Goal: Task Accomplishment & Management: Manage account settings

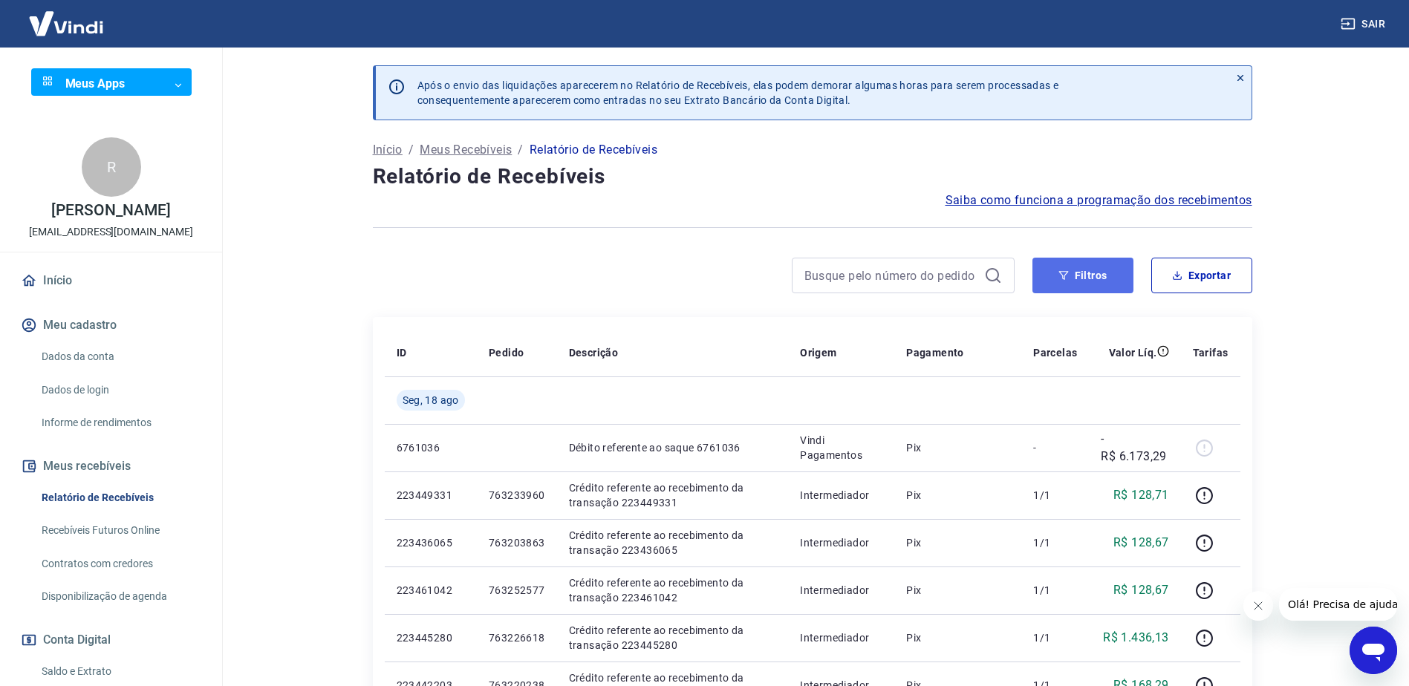
click at [1098, 280] on button "Filtros" at bounding box center [1082, 276] width 101 height 36
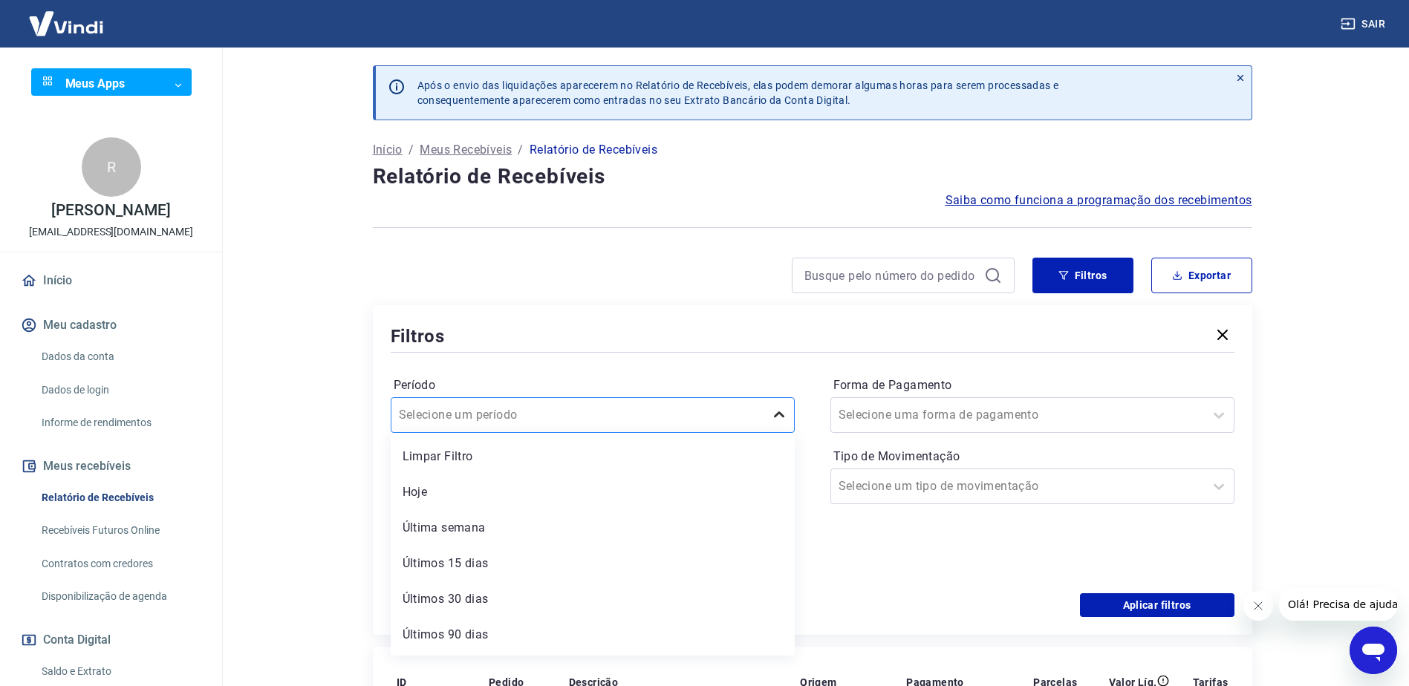
click at [778, 420] on icon at bounding box center [779, 415] width 18 height 18
click at [484, 599] on div "Últimos 90 dias" at bounding box center [593, 602] width 404 height 30
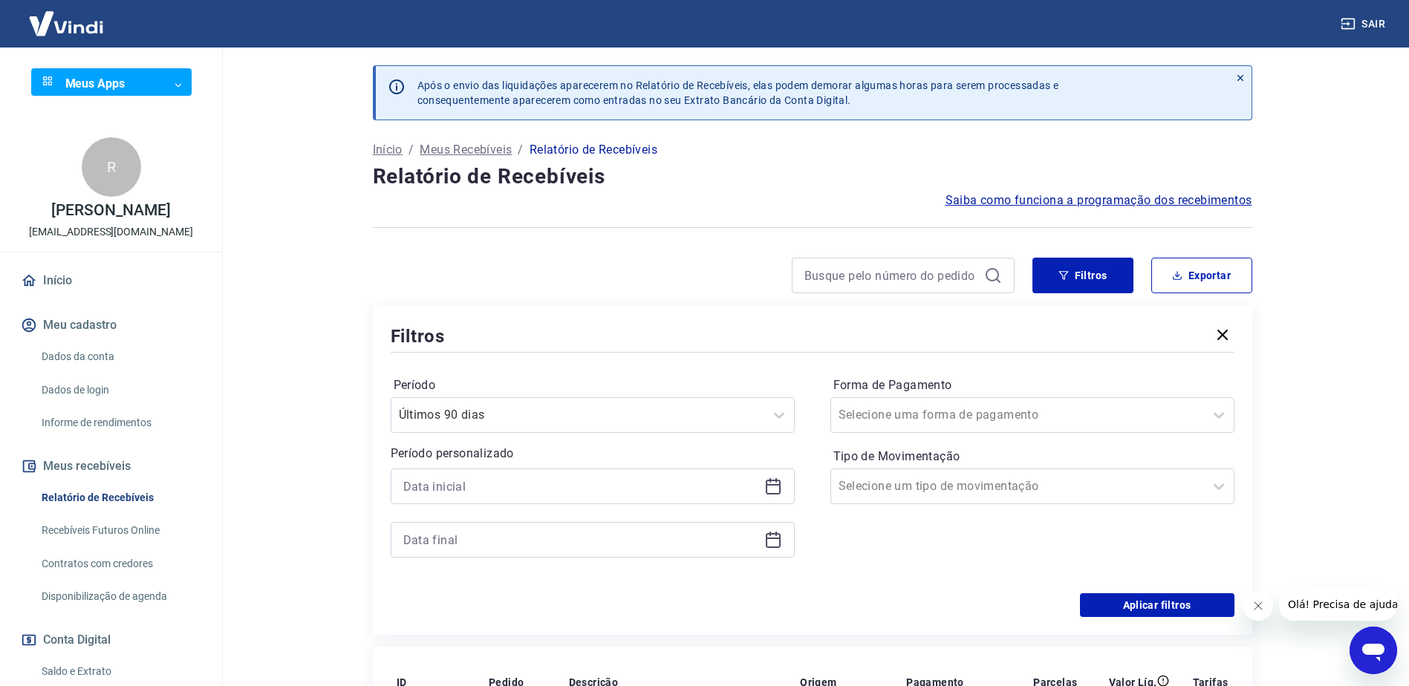
click at [765, 492] on icon at bounding box center [773, 487] width 18 height 18
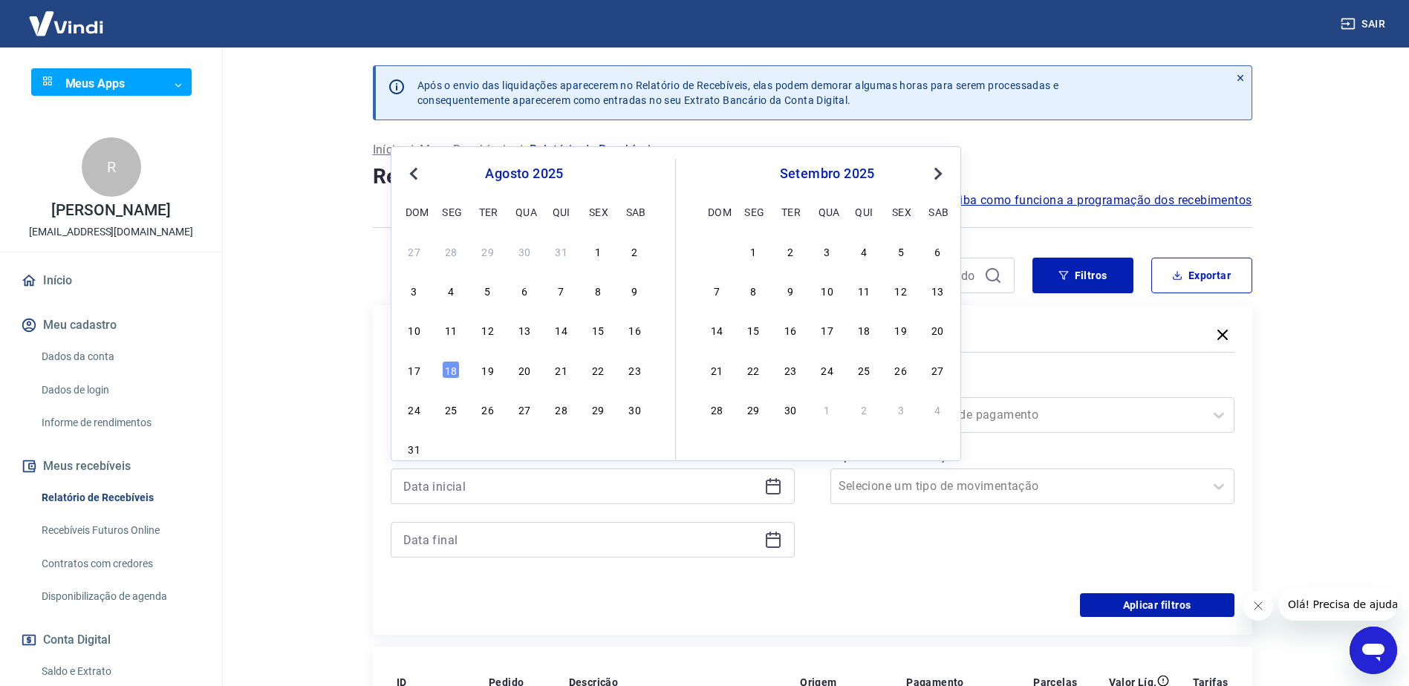
click at [411, 177] on button "Previous Month" at bounding box center [414, 174] width 18 height 18
click at [492, 250] on div "1" at bounding box center [488, 251] width 18 height 18
type input "01/07/2025"
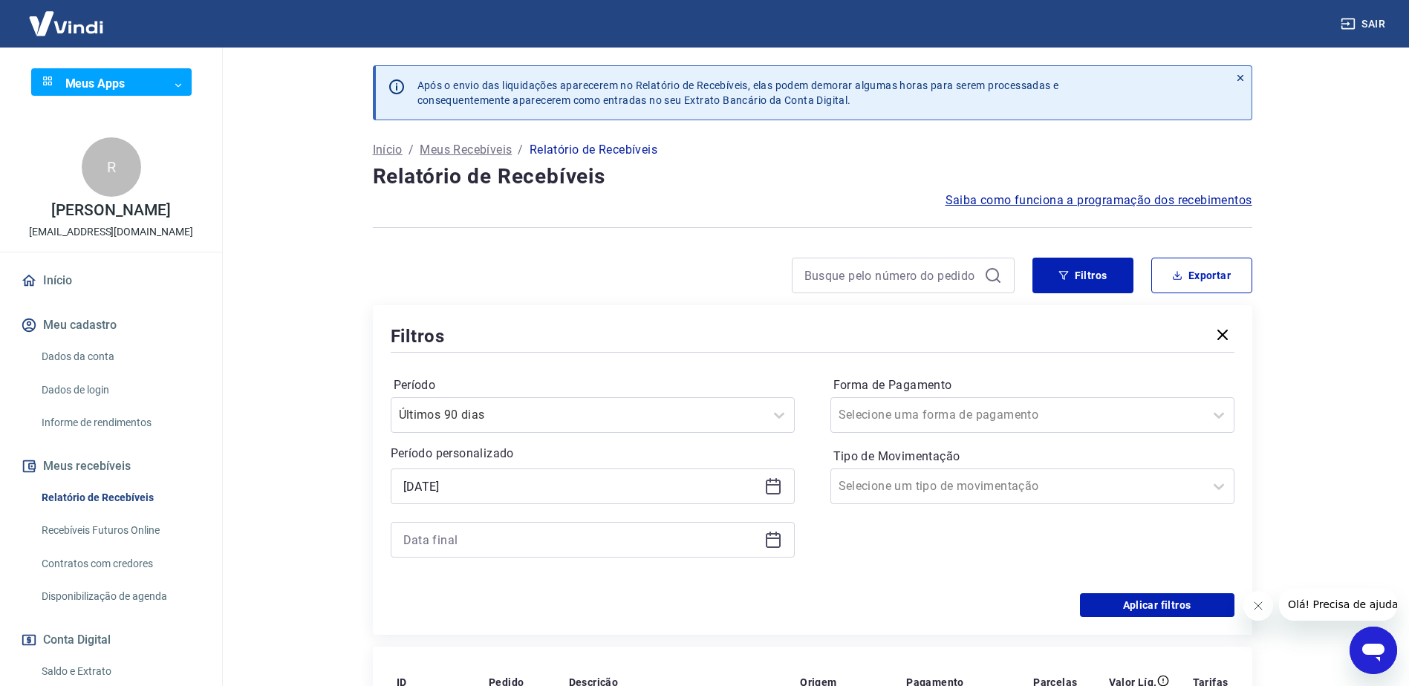
click at [767, 541] on icon at bounding box center [773, 540] width 18 height 18
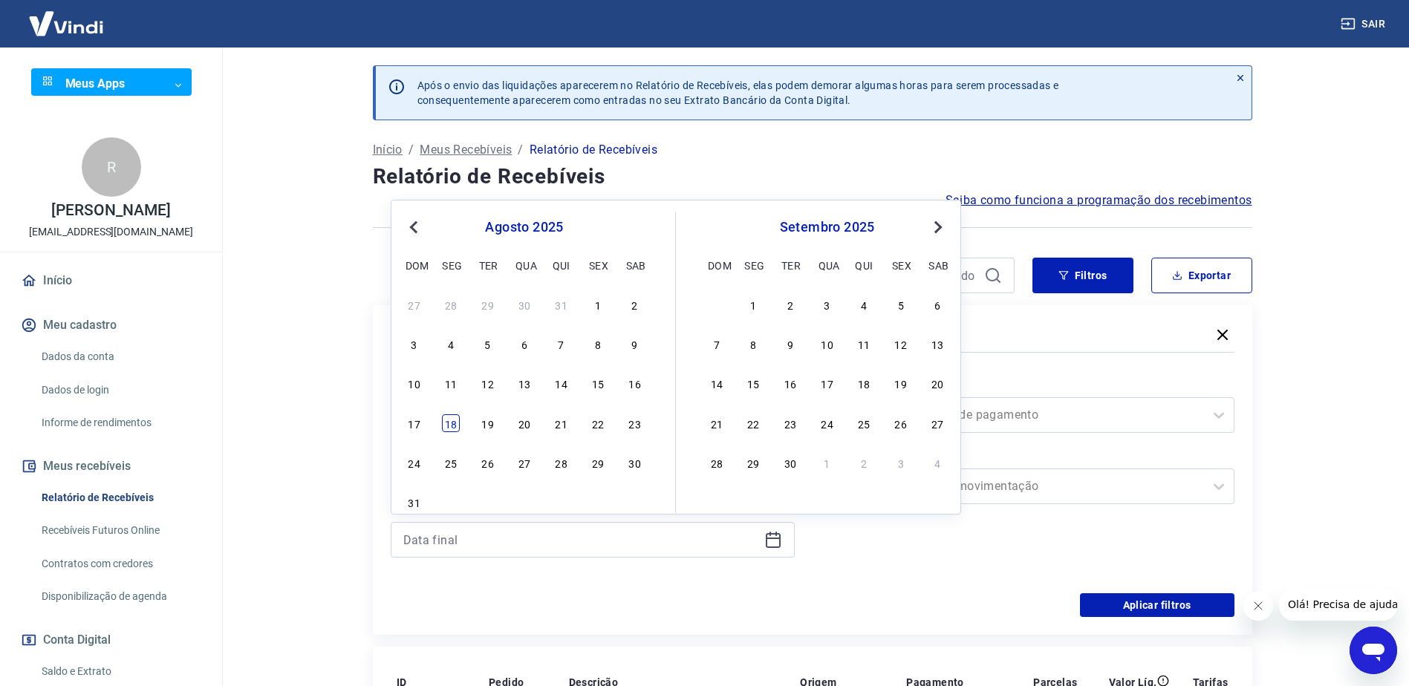
click at [451, 424] on div "18" at bounding box center [451, 423] width 18 height 18
type input "18/08/2025"
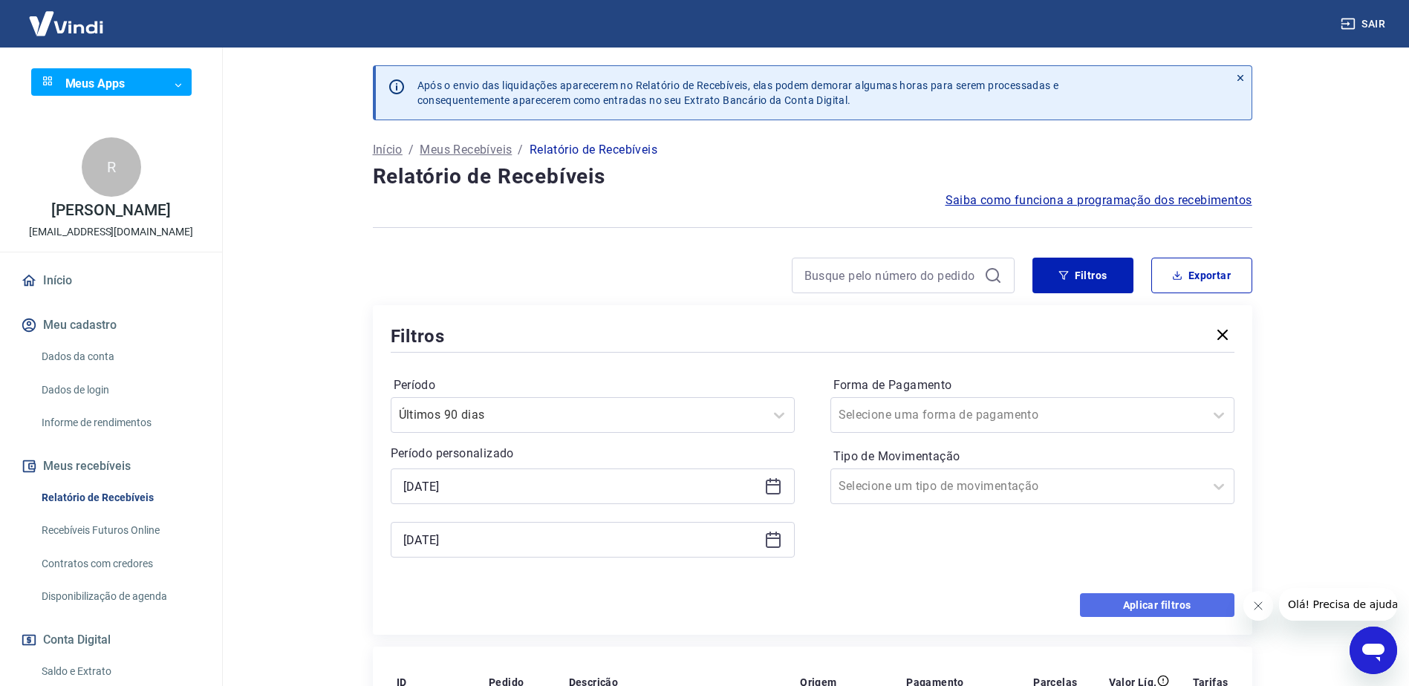
click at [1152, 607] on button "Aplicar filtros" at bounding box center [1157, 605] width 154 height 24
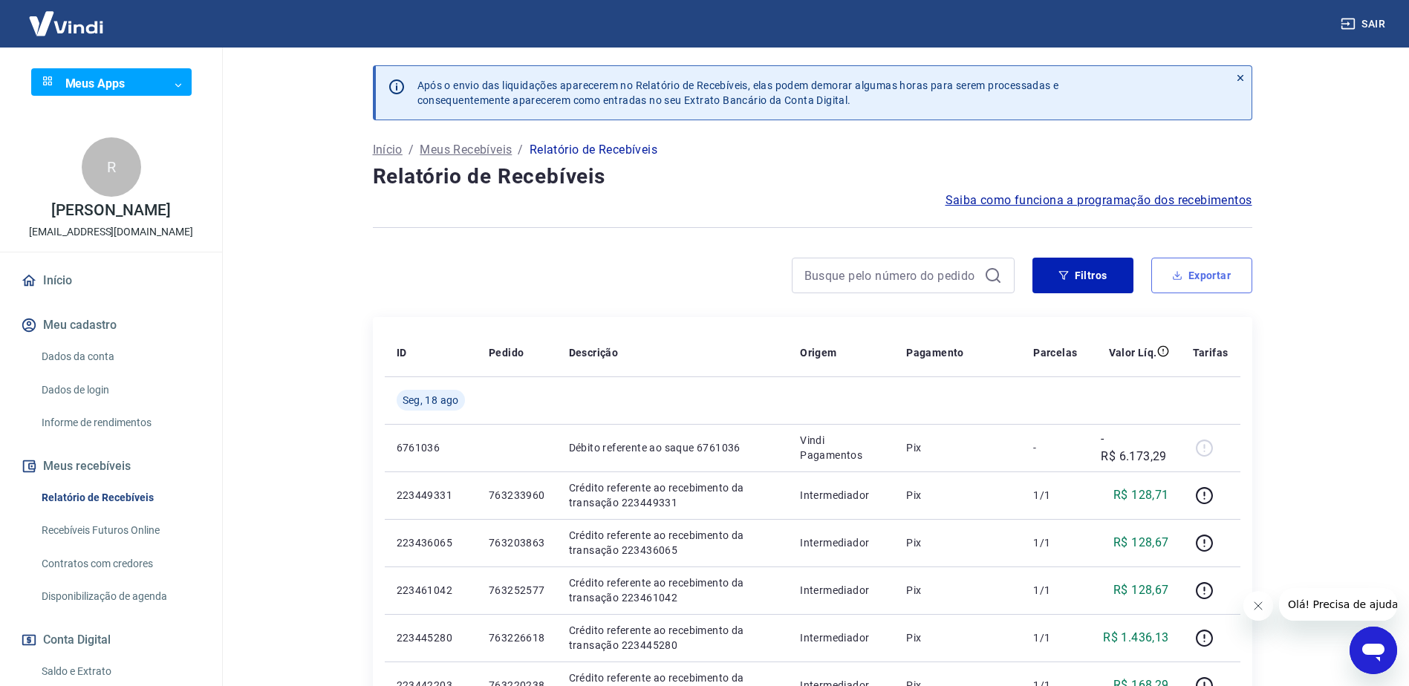
click at [1213, 276] on button "Exportar" at bounding box center [1201, 276] width 101 height 36
type input "01/07/2025"
type input "18/08/2025"
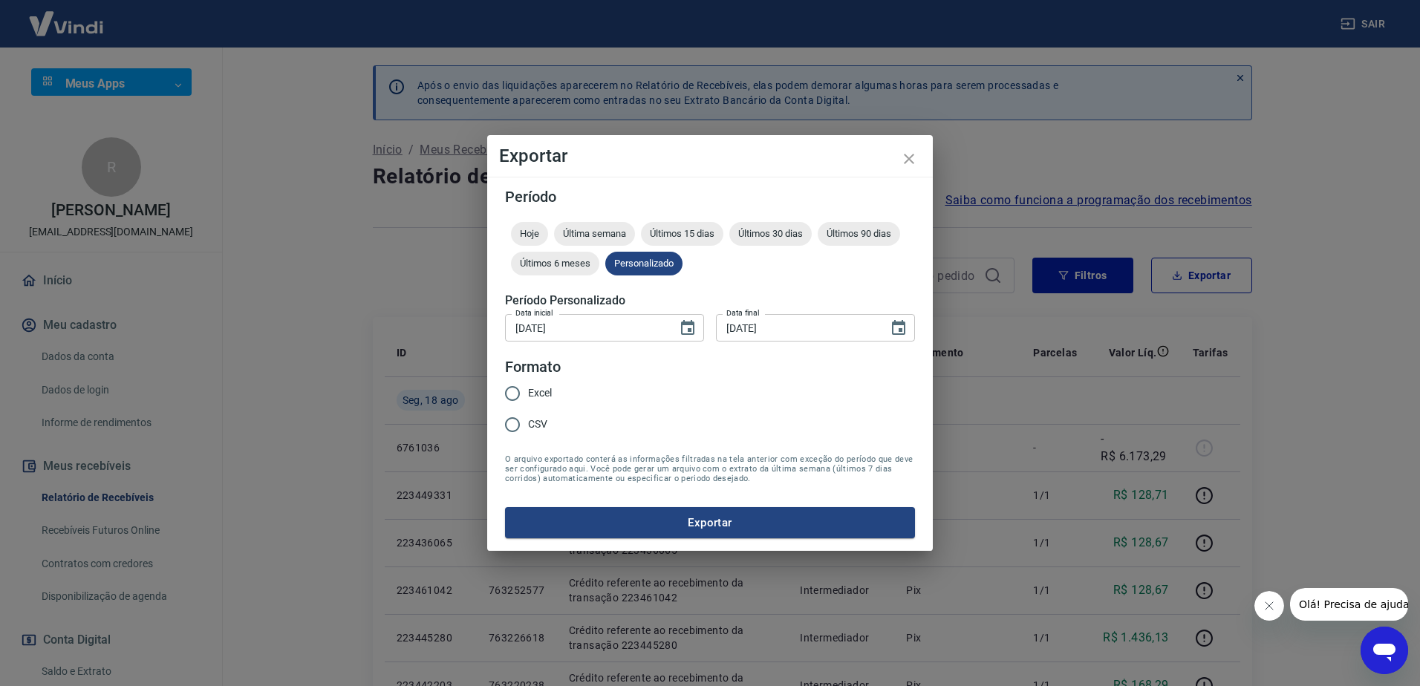
click at [512, 397] on input "Excel" at bounding box center [512, 393] width 31 height 31
radio input "true"
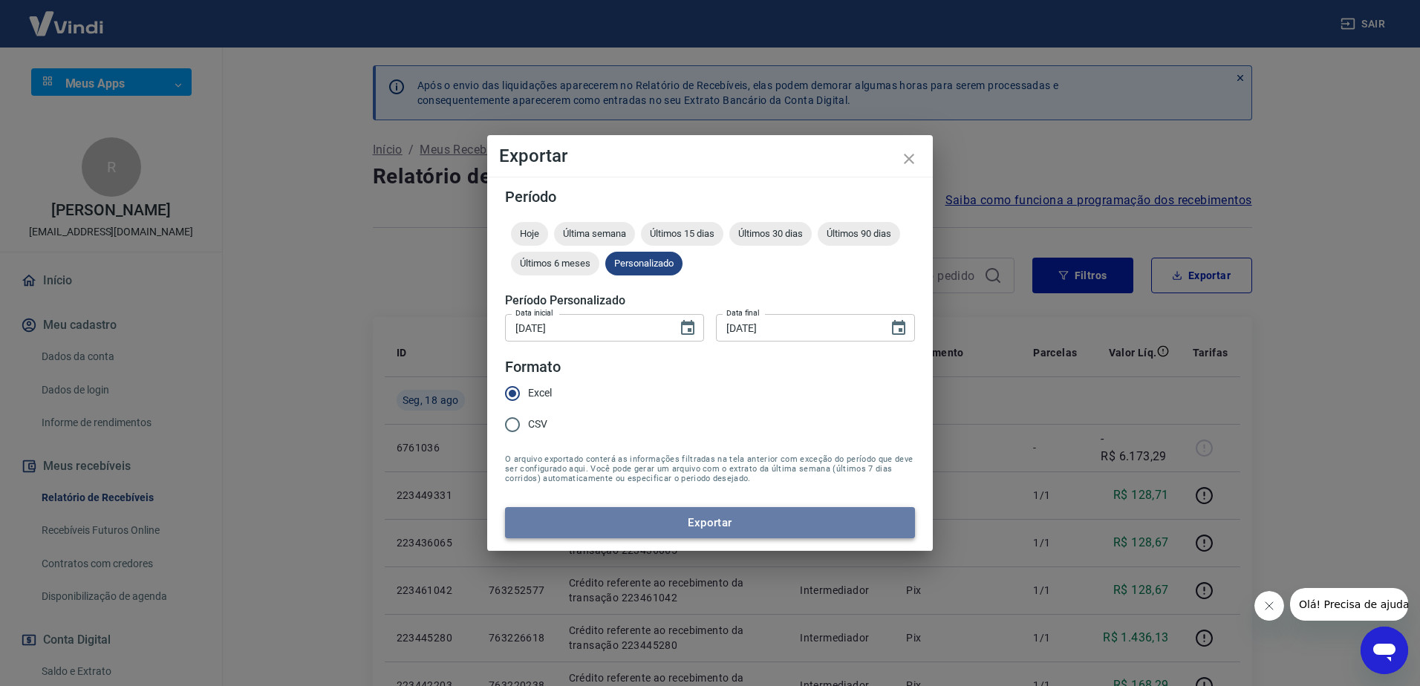
click at [712, 521] on button "Exportar" at bounding box center [710, 522] width 410 height 31
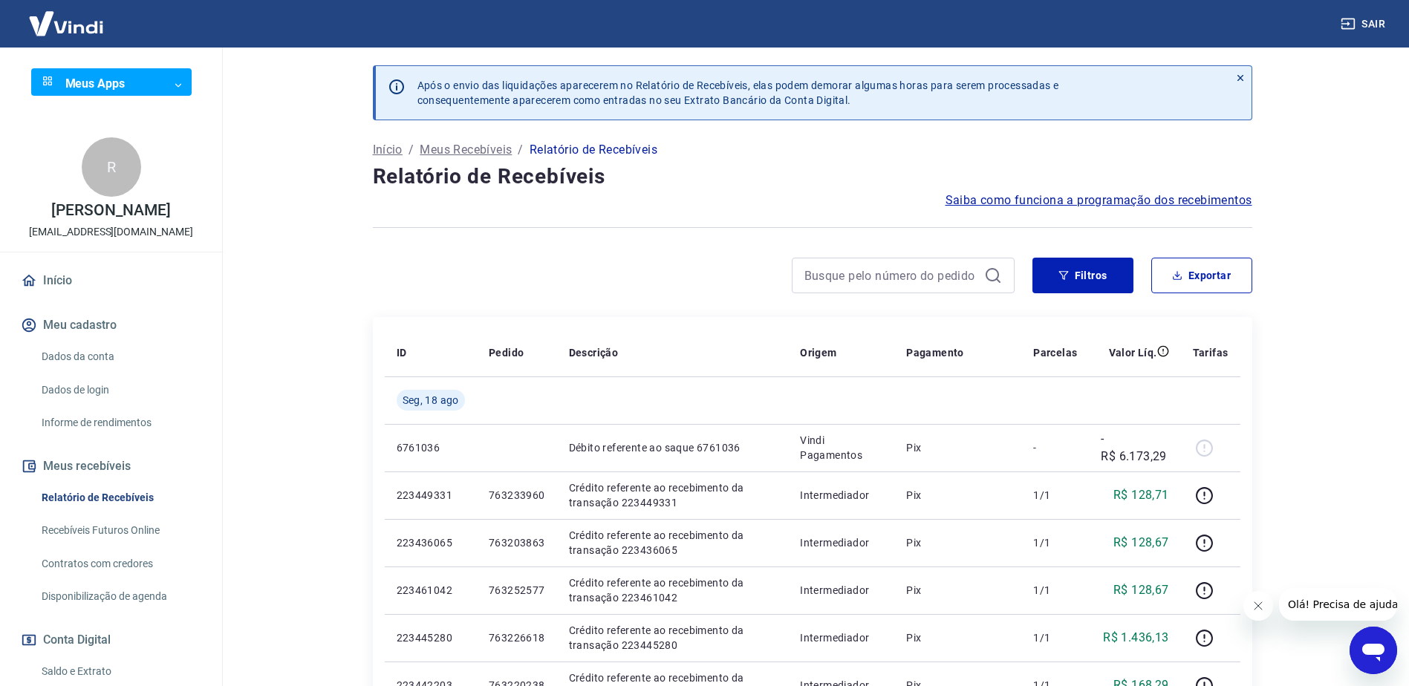
click at [1373, 136] on main "Após o envio das liquidações aparecerem no Relatório de Recebíveis, elas podem …" at bounding box center [811, 367] width 1193 height 639
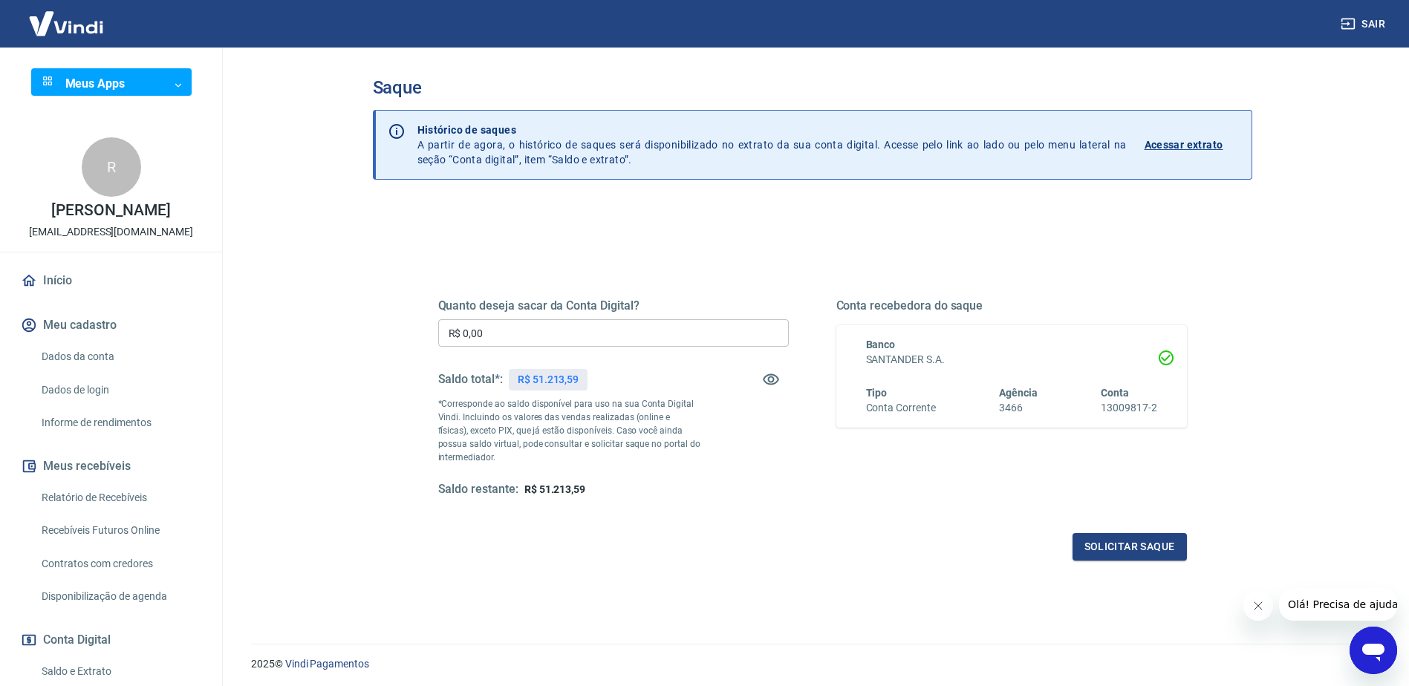
click at [1186, 144] on p "Acessar extrato" at bounding box center [1183, 144] width 79 height 15
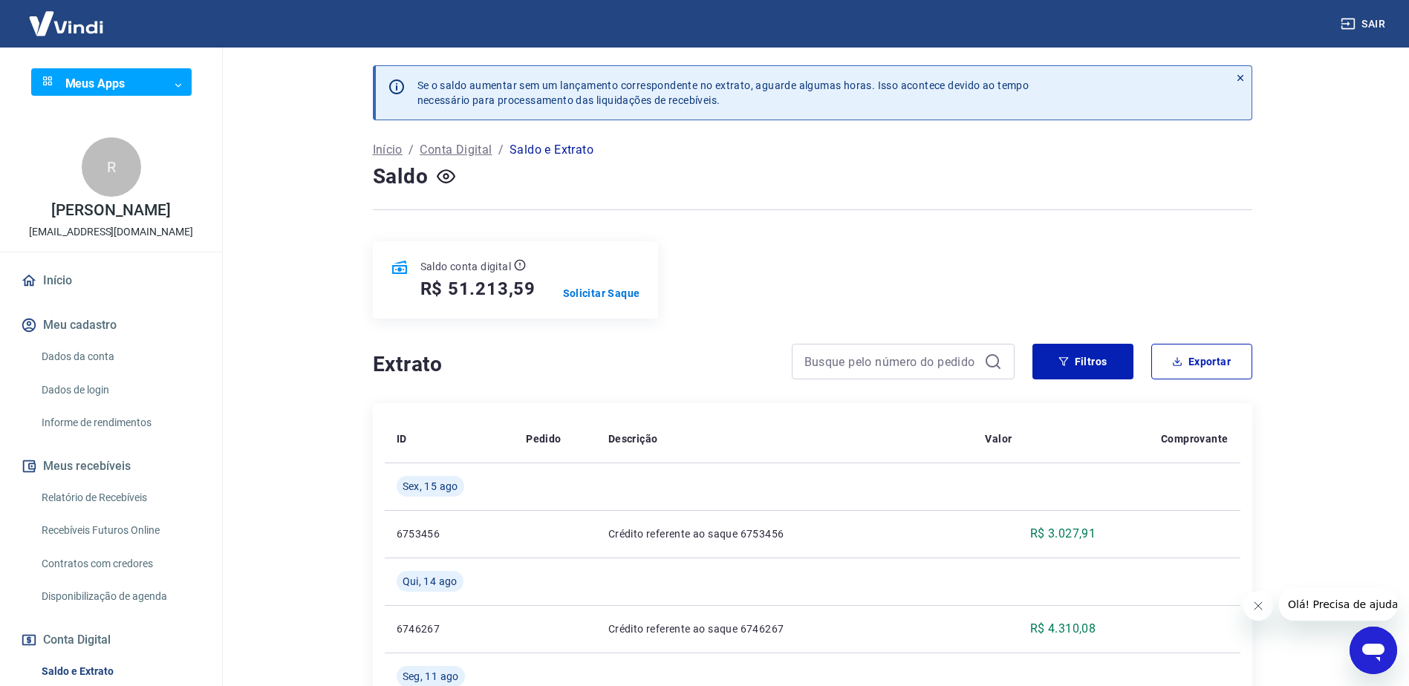
click at [1375, 23] on button "Sair" at bounding box center [1364, 23] width 53 height 27
